Goal: Transaction & Acquisition: Purchase product/service

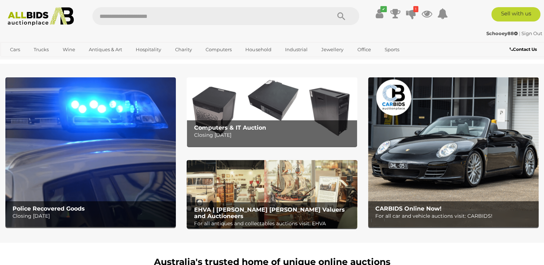
scroll to position [39, 0]
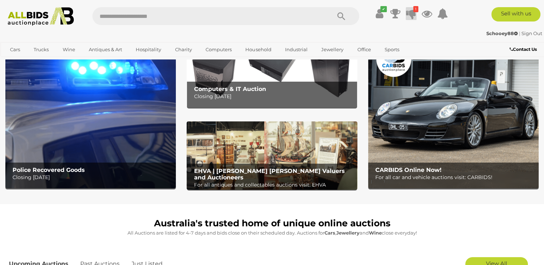
click at [416, 12] on link "1" at bounding box center [411, 13] width 11 height 13
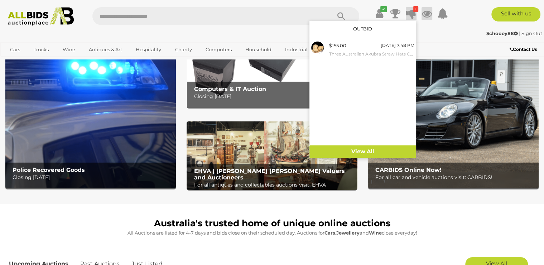
click at [425, 13] on icon at bounding box center [427, 13] width 11 height 13
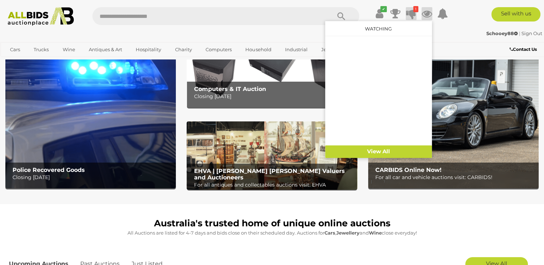
click at [412, 9] on icon at bounding box center [411, 13] width 10 height 13
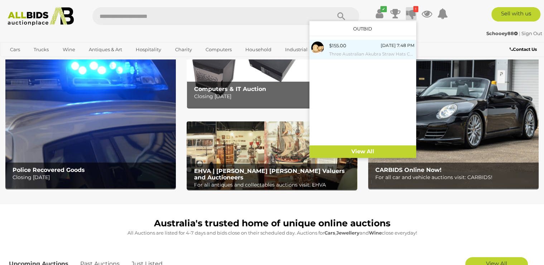
click at [360, 49] on div "$155.00 Today 7:48 PM Three Australian Akubra Straw Hats Comprising Planter Mod…" at bounding box center [371, 50] width 85 height 16
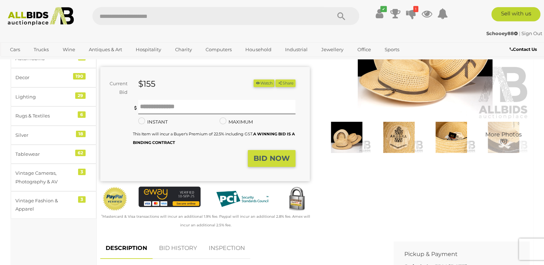
scroll to position [104, 0]
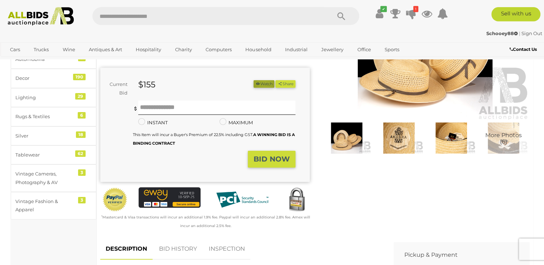
click at [262, 83] on button "Watch" at bounding box center [264, 84] width 21 height 8
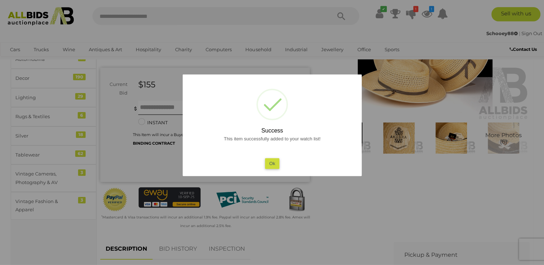
click at [273, 161] on button "Ok" at bounding box center [272, 163] width 15 height 10
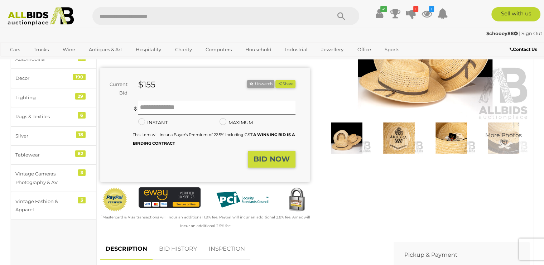
click at [180, 249] on link "BID HISTORY" at bounding box center [178, 249] width 49 height 21
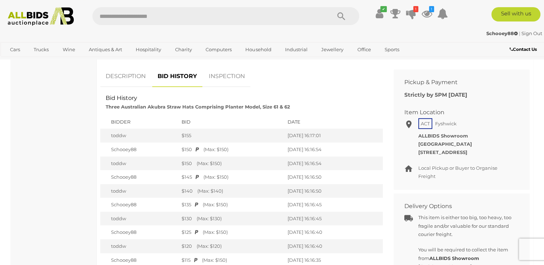
scroll to position [259, 0]
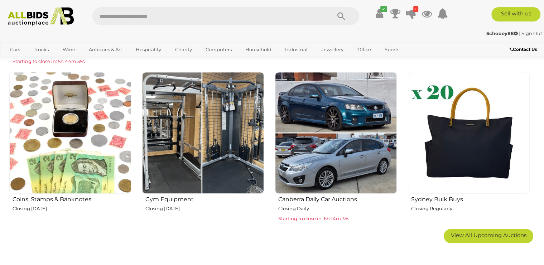
scroll to position [426, 0]
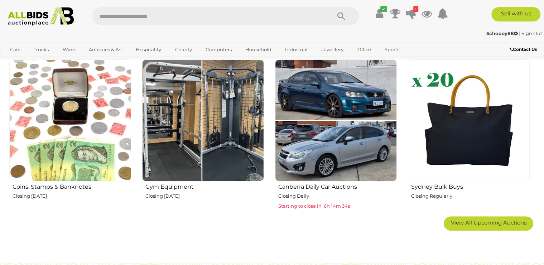
click at [217, 123] on img at bounding box center [203, 120] width 122 height 122
click at [470, 225] on span "View All Upcoming Auctions" at bounding box center [489, 222] width 76 height 7
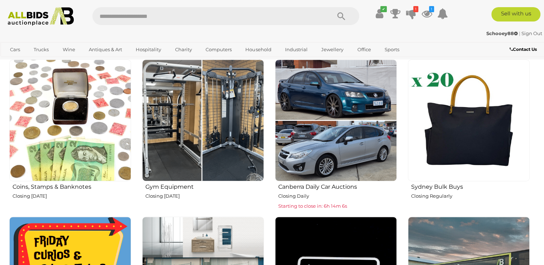
scroll to position [542, 0]
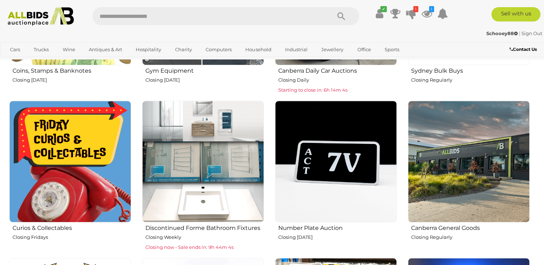
click at [296, 182] on img at bounding box center [336, 162] width 122 height 122
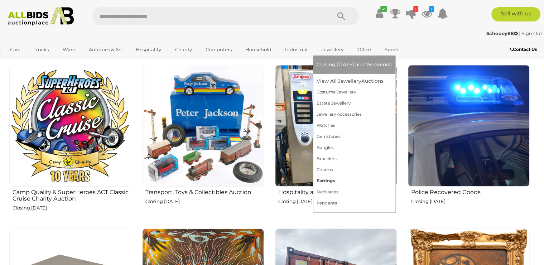
scroll to position [735, 0]
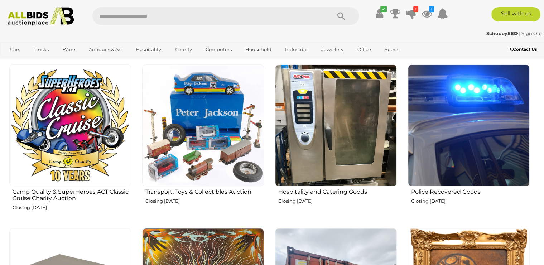
click at [323, 163] on img at bounding box center [336, 125] width 122 height 122
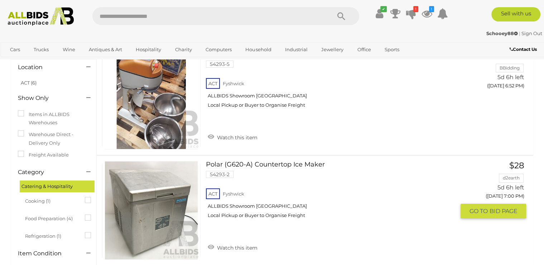
scroll to position [77, 0]
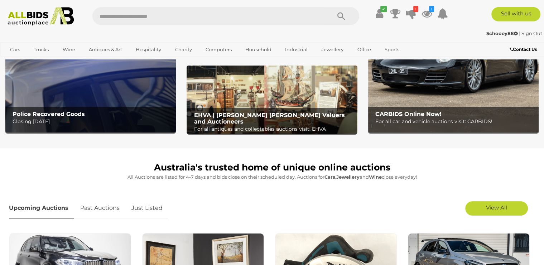
scroll to position [232, 0]
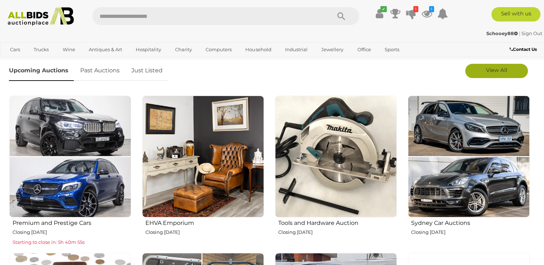
click at [502, 69] on span "View All" at bounding box center [496, 70] width 21 height 7
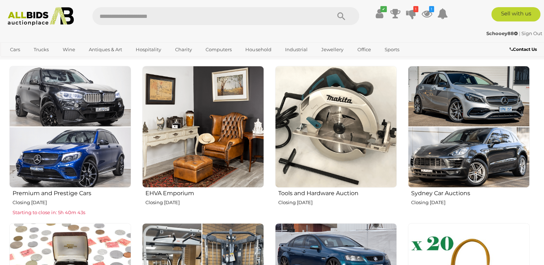
scroll to position [271, 0]
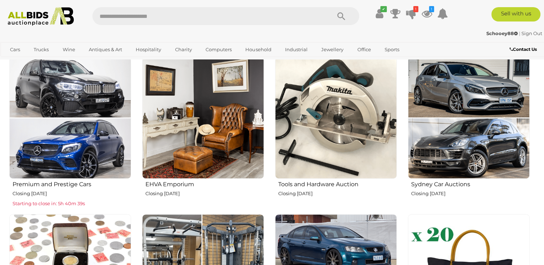
click at [337, 128] on img at bounding box center [336, 118] width 122 height 122
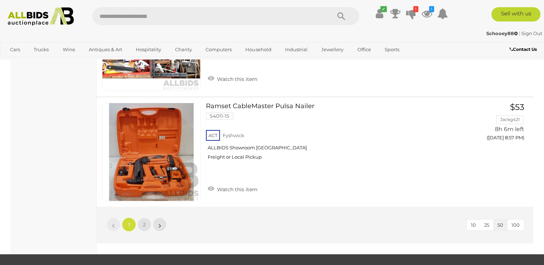
scroll to position [5418, 0]
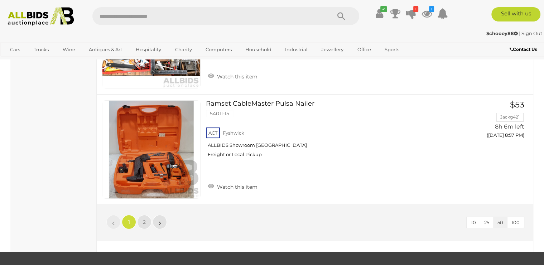
click at [159, 218] on li "»" at bounding box center [160, 222] width 14 height 14
click at [144, 219] on span "2" at bounding box center [144, 222] width 3 height 6
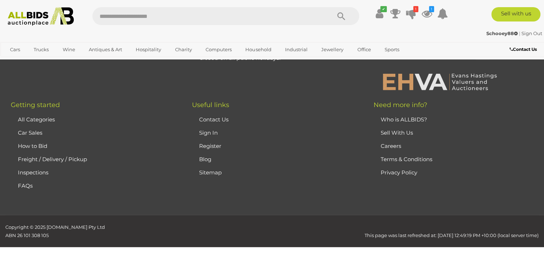
scroll to position [37, 0]
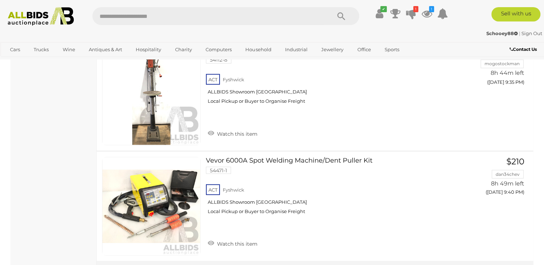
scroll to position [1314, 0]
